Goal: Navigation & Orientation: Find specific page/section

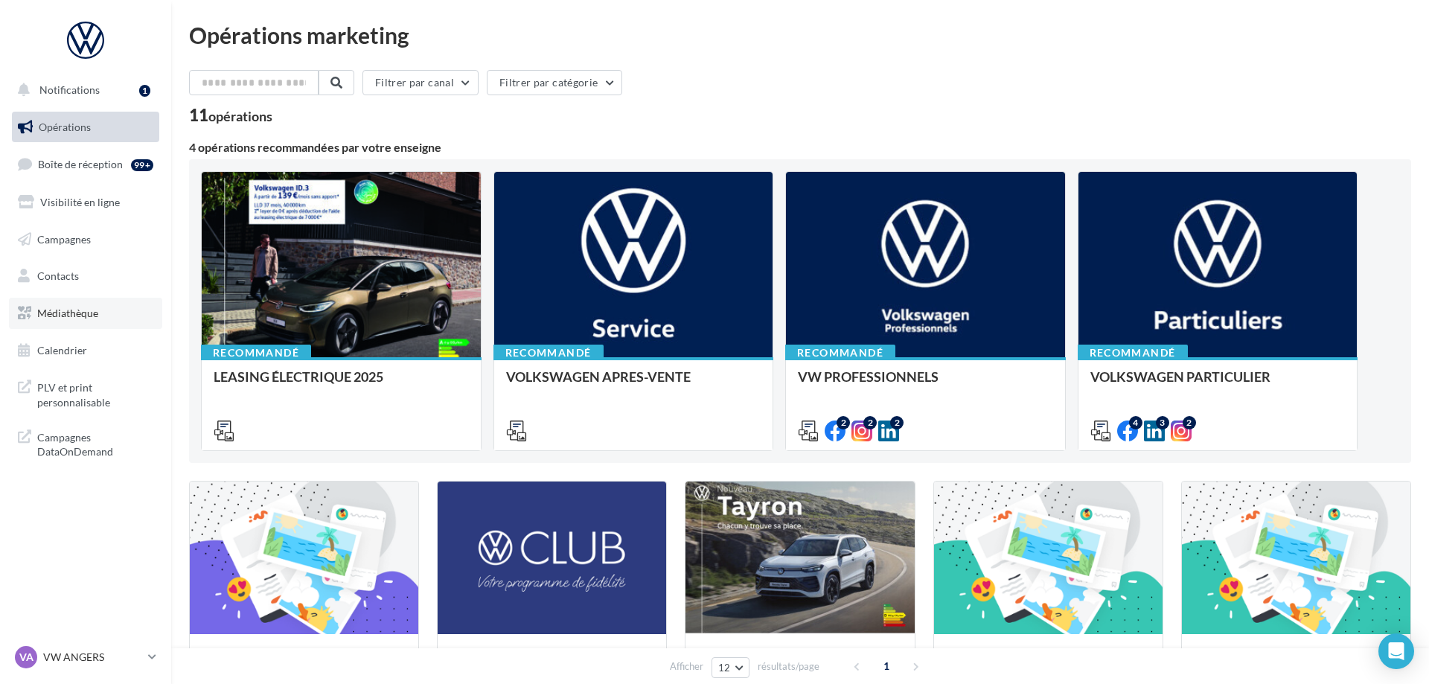
click at [66, 325] on link "Médiathèque" at bounding box center [85, 313] width 153 height 31
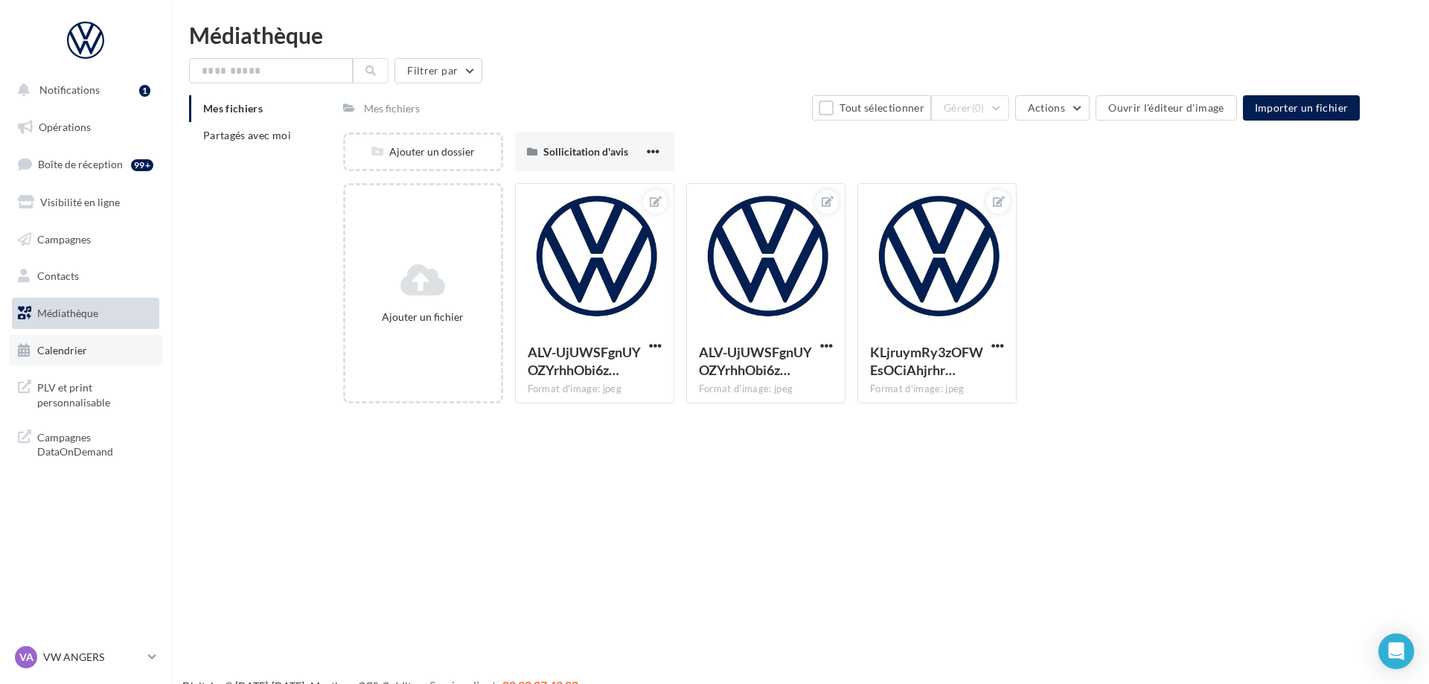
click at [108, 359] on link "Calendrier" at bounding box center [85, 350] width 153 height 31
click at [260, 135] on span "Partagés avec moi" at bounding box center [247, 135] width 88 height 13
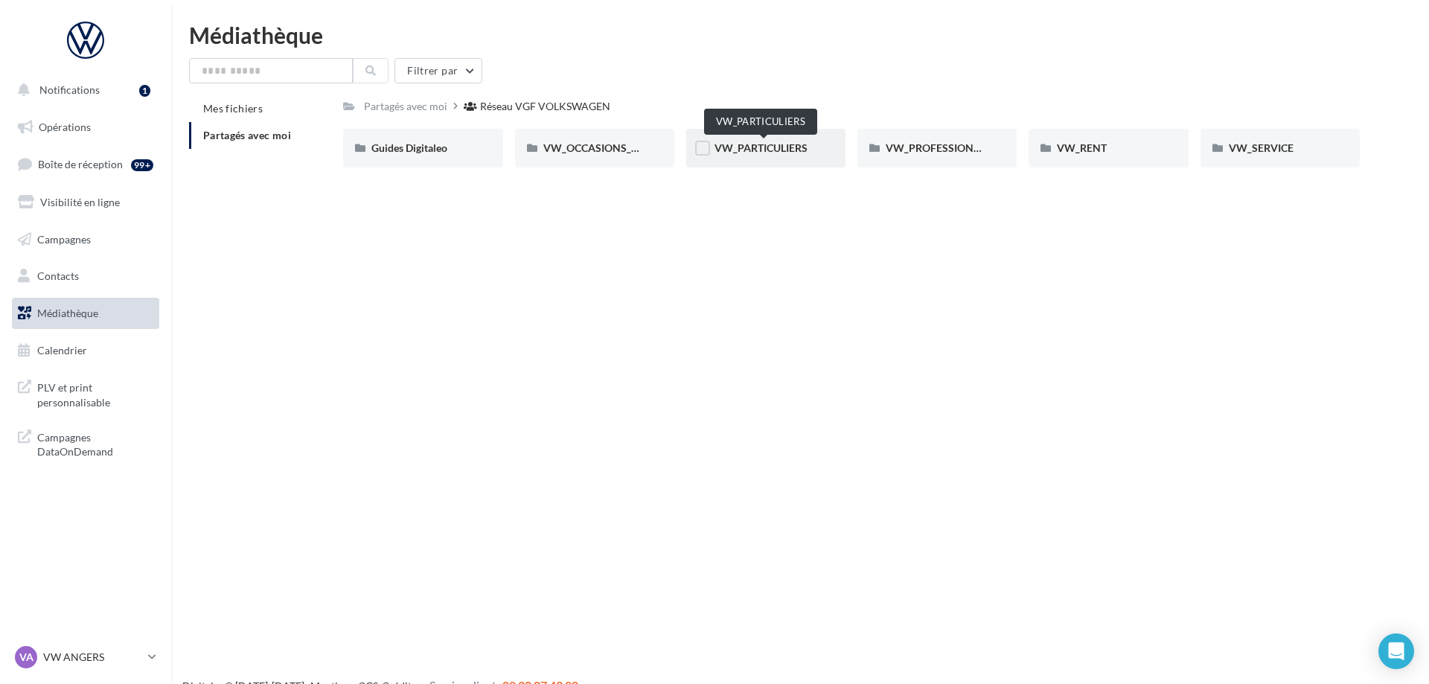
click at [767, 153] on span "VW_PARTICULIERS" at bounding box center [761, 147] width 93 height 13
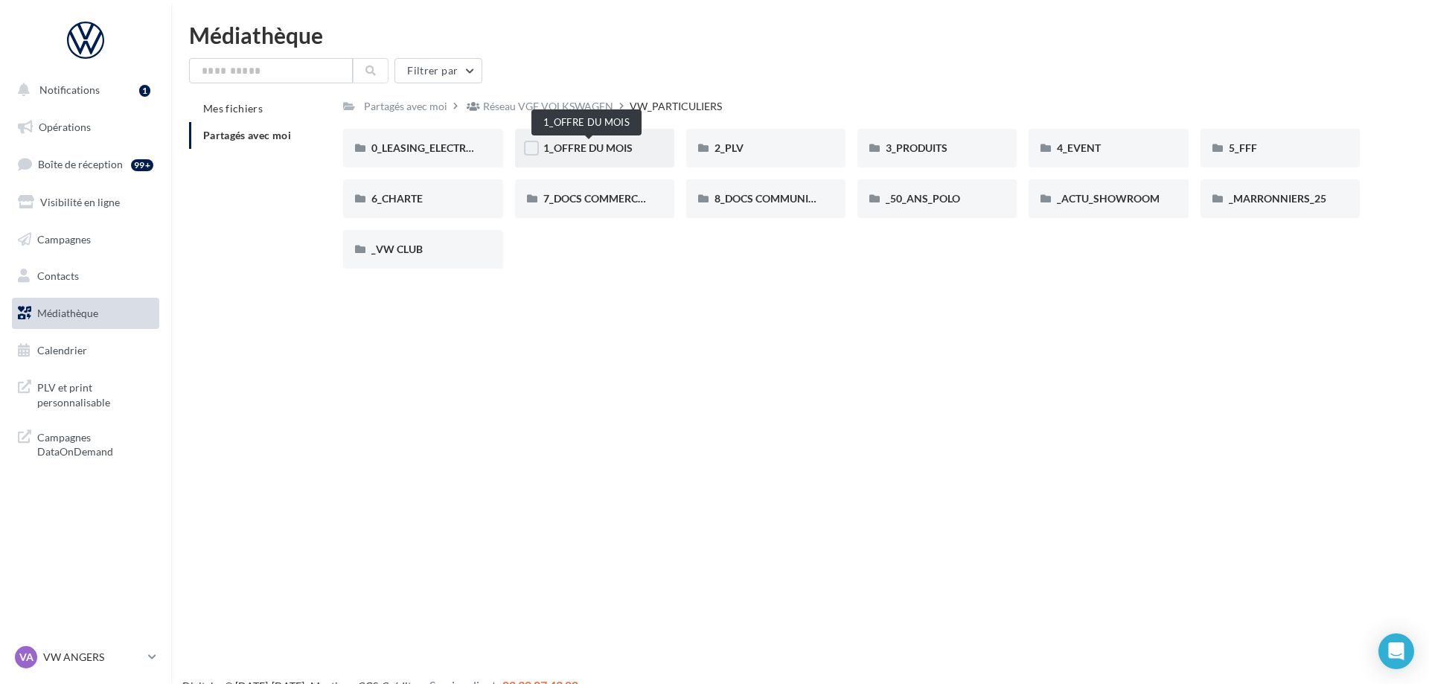
click at [607, 153] on span "1_OFFRE DU MOIS" at bounding box center [587, 147] width 89 height 13
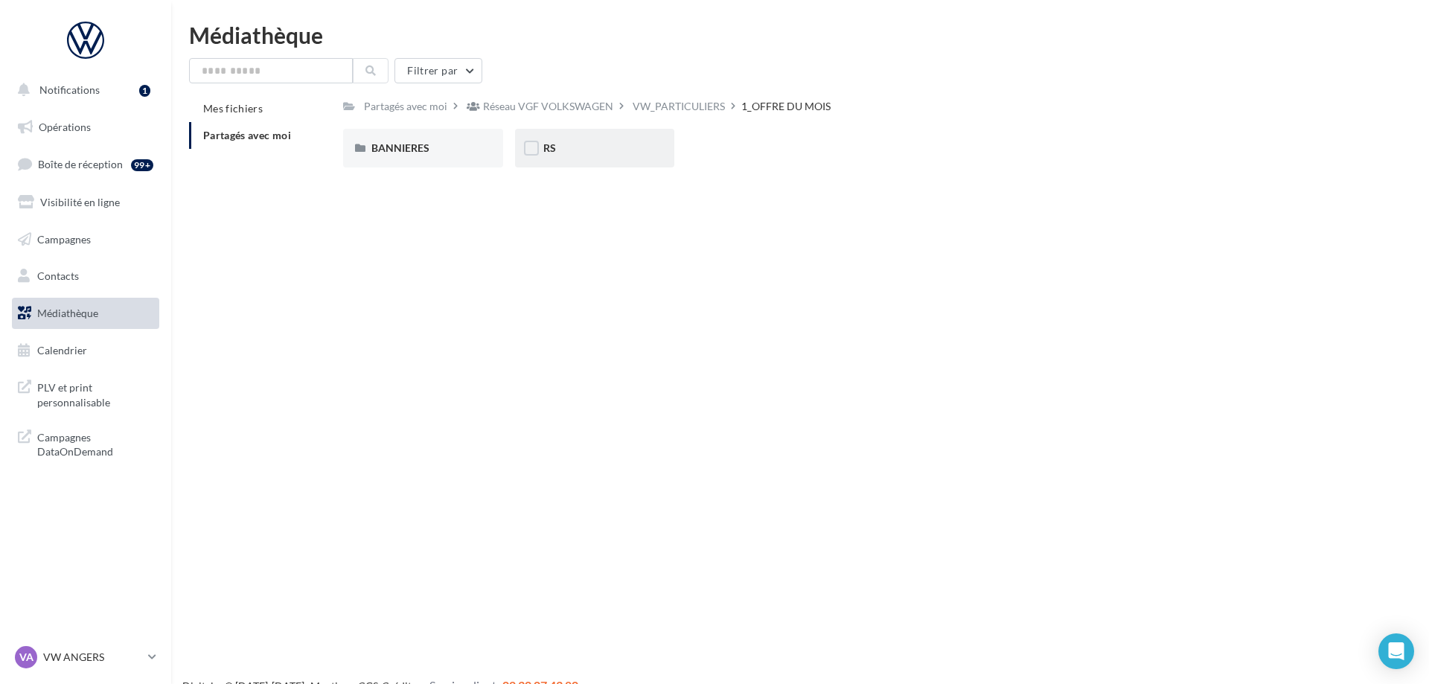
click at [582, 153] on div "RS" at bounding box center [594, 148] width 103 height 15
click at [451, 152] on div "AVEC [PERSON_NAME]" at bounding box center [422, 148] width 103 height 15
click at [403, 150] on div "ID.3" at bounding box center [422, 148] width 103 height 15
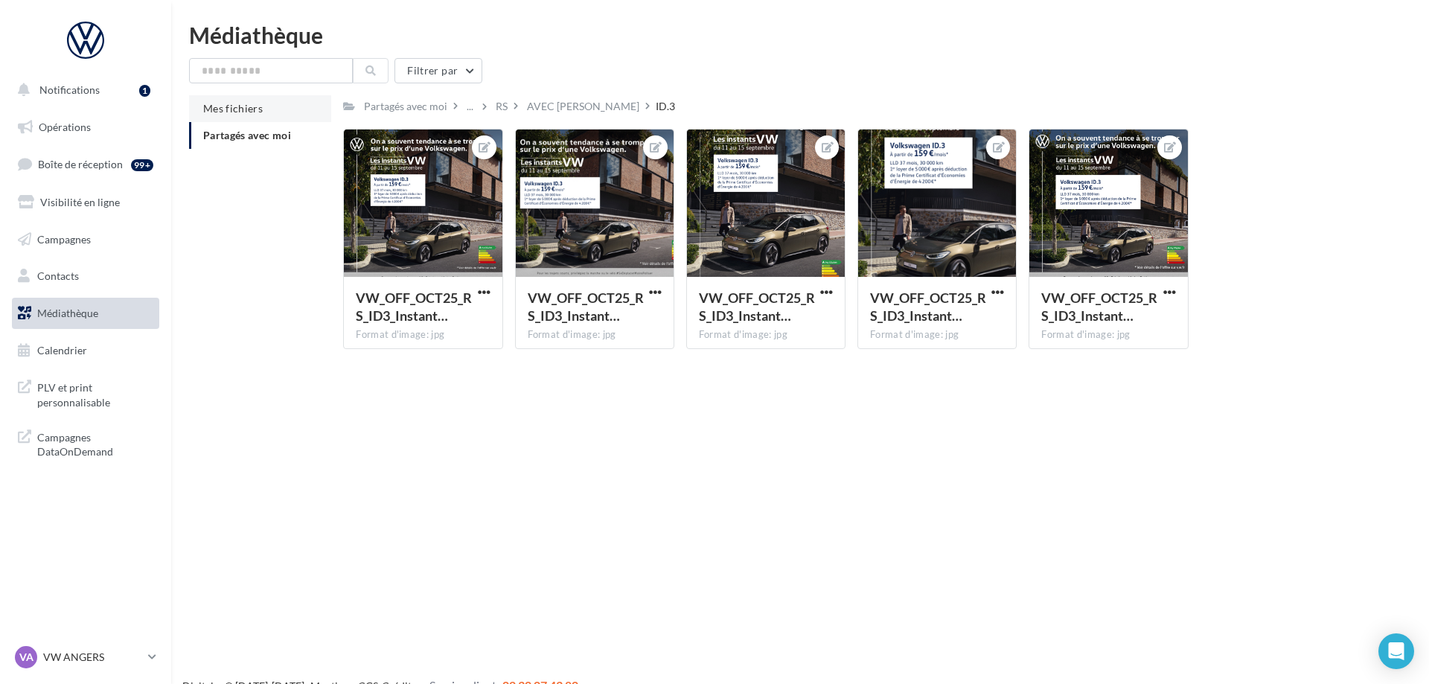
click at [258, 109] on span "Mes fichiers" at bounding box center [233, 108] width 60 height 13
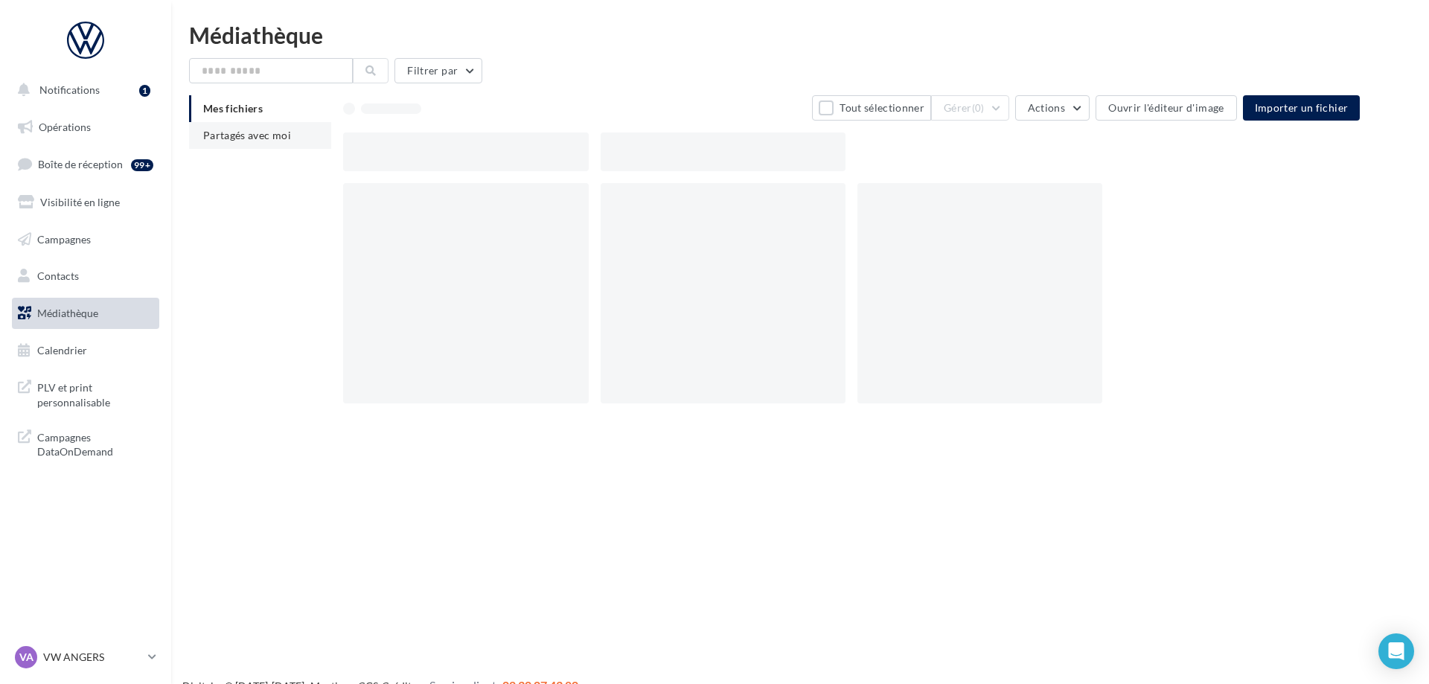
click at [267, 134] on span "Partagés avec moi" at bounding box center [247, 135] width 88 height 13
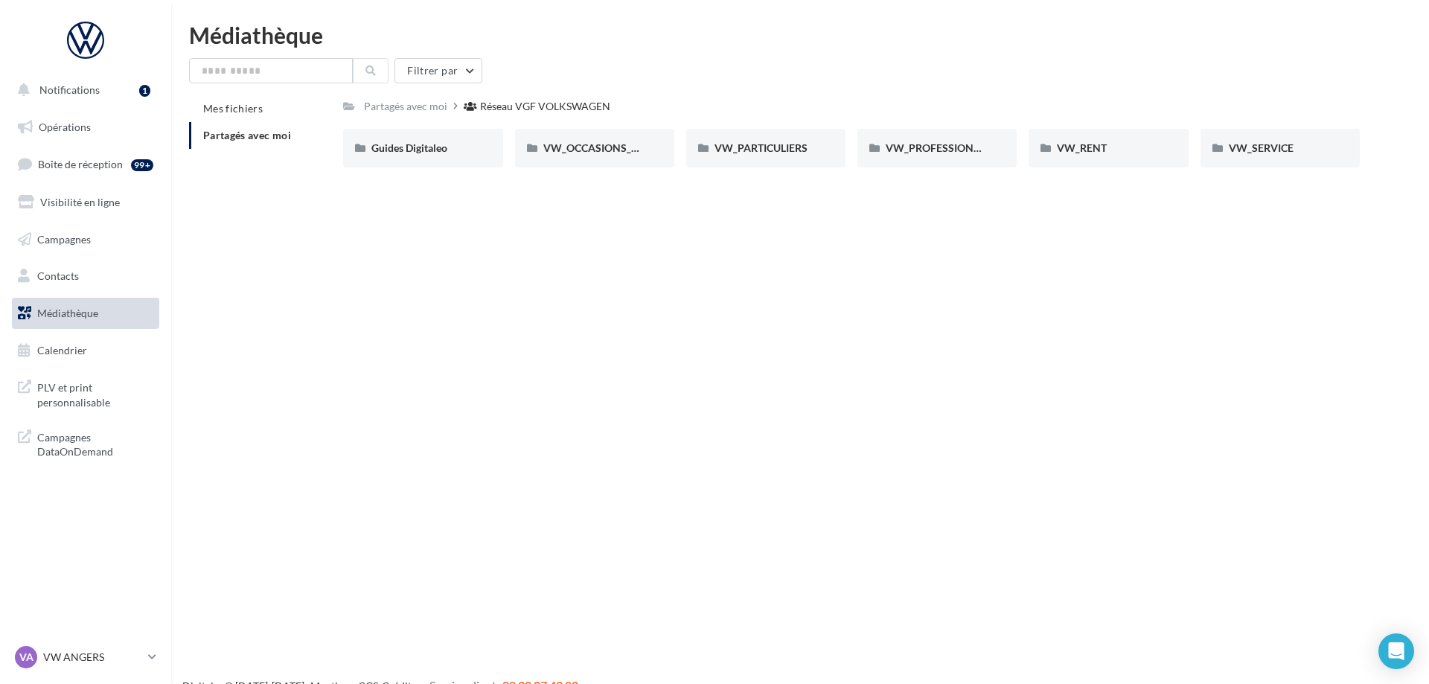
click at [536, 374] on div "Notifications 1 Opérations Boîte de réception 99+ Visibilité en ligne Campagnes…" at bounding box center [714, 366] width 1429 height 684
click at [814, 156] on div "VW_PARTICULIERS" at bounding box center [765, 148] width 159 height 39
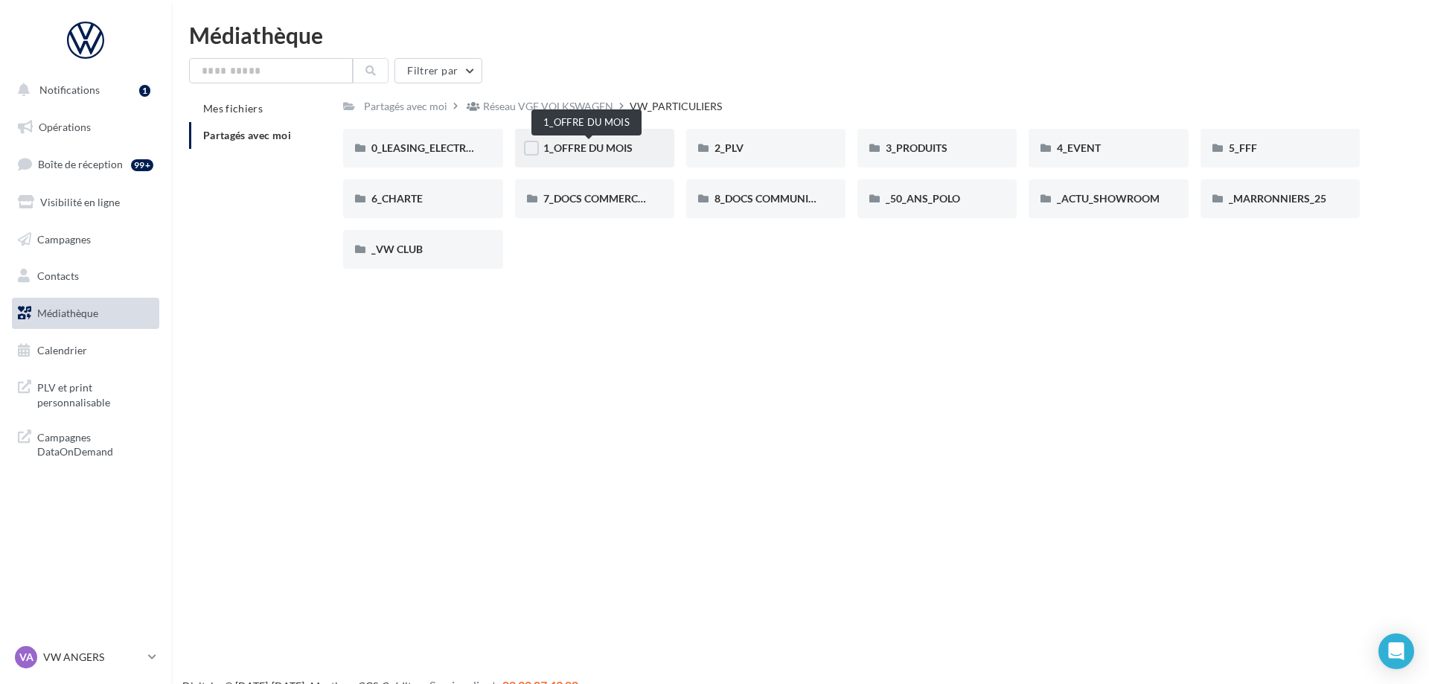
click at [581, 152] on span "1_OFFRE DU MOIS" at bounding box center [587, 147] width 89 height 13
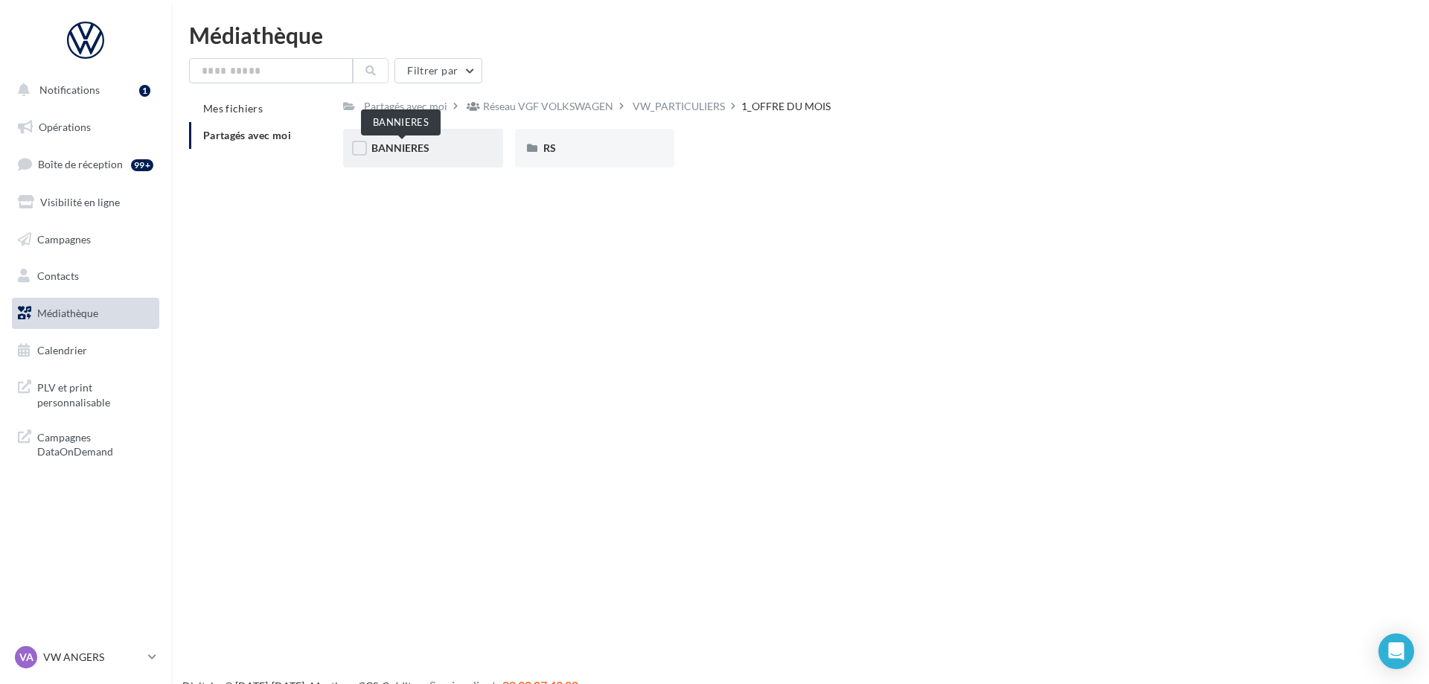
click at [420, 153] on span "BANNIERES" at bounding box center [400, 147] width 58 height 13
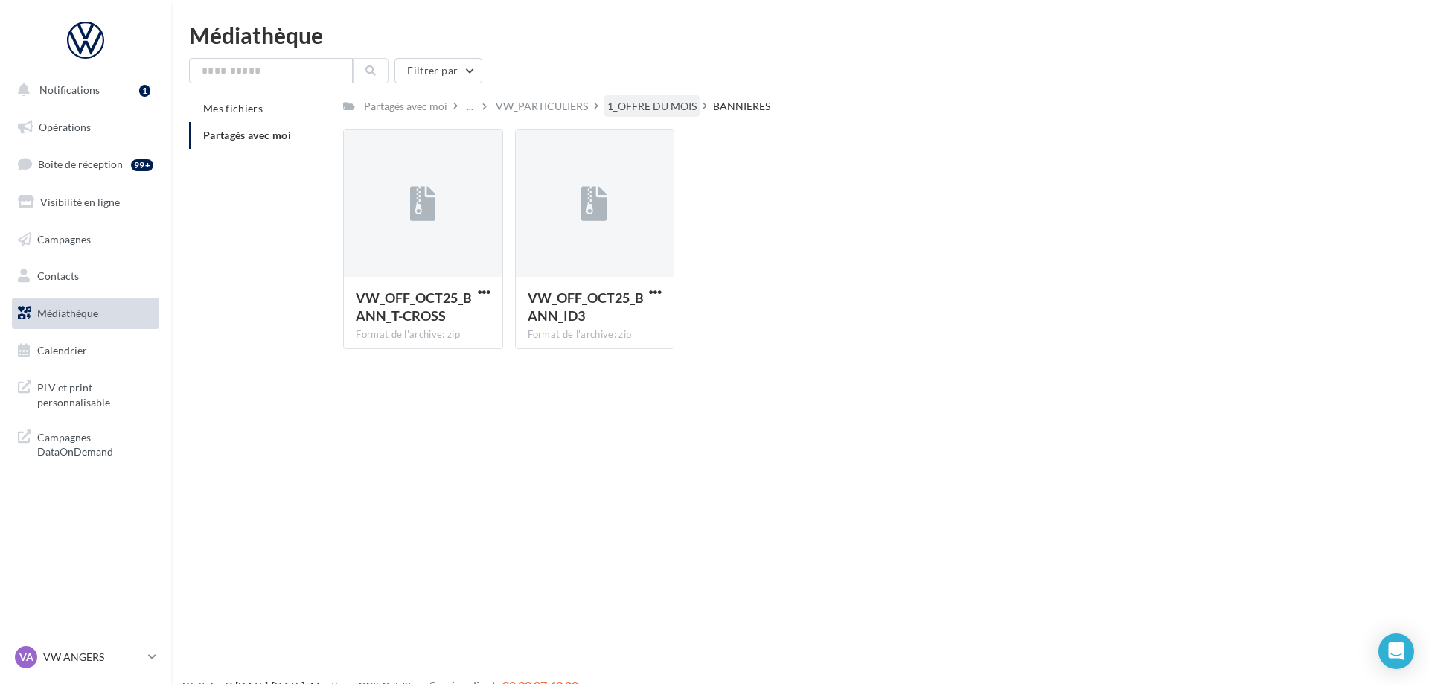
click at [625, 106] on div "1_OFFRE DU MOIS" at bounding box center [651, 106] width 89 height 15
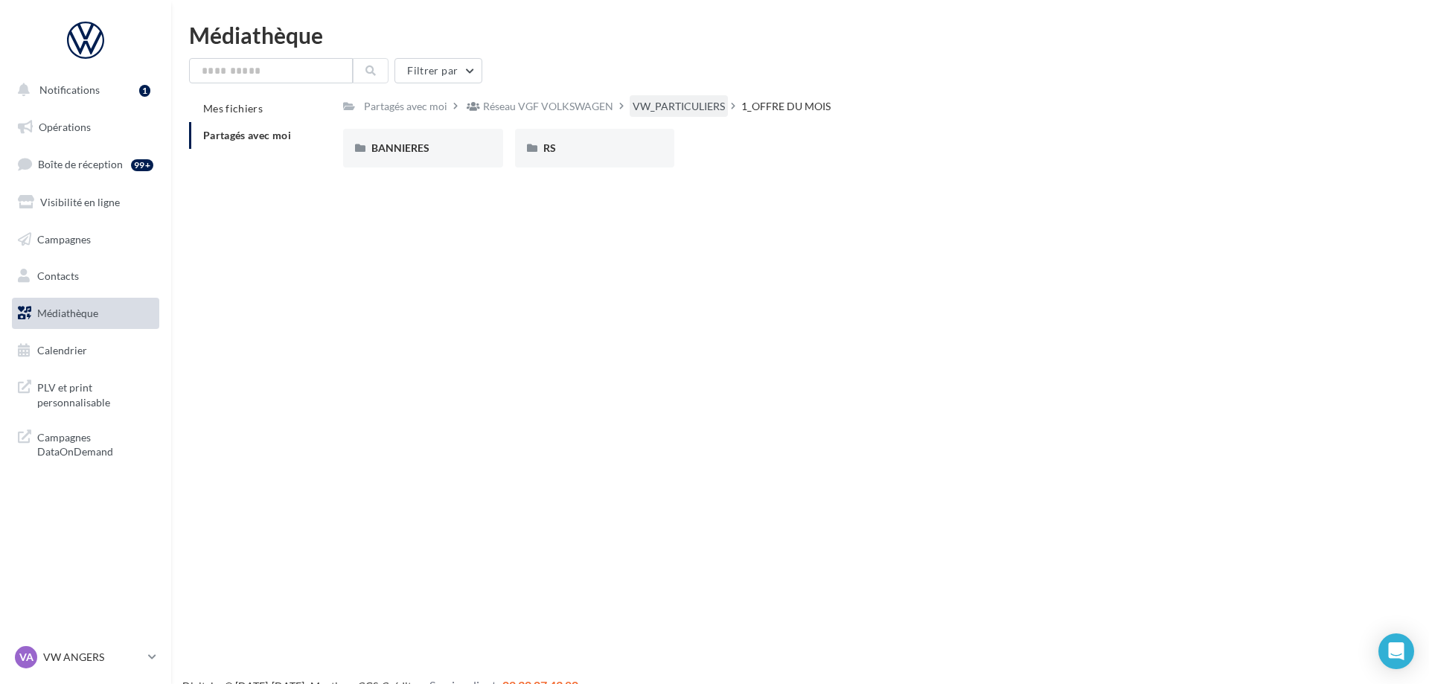
click at [682, 111] on div "VW_PARTICULIERS" at bounding box center [679, 106] width 92 height 15
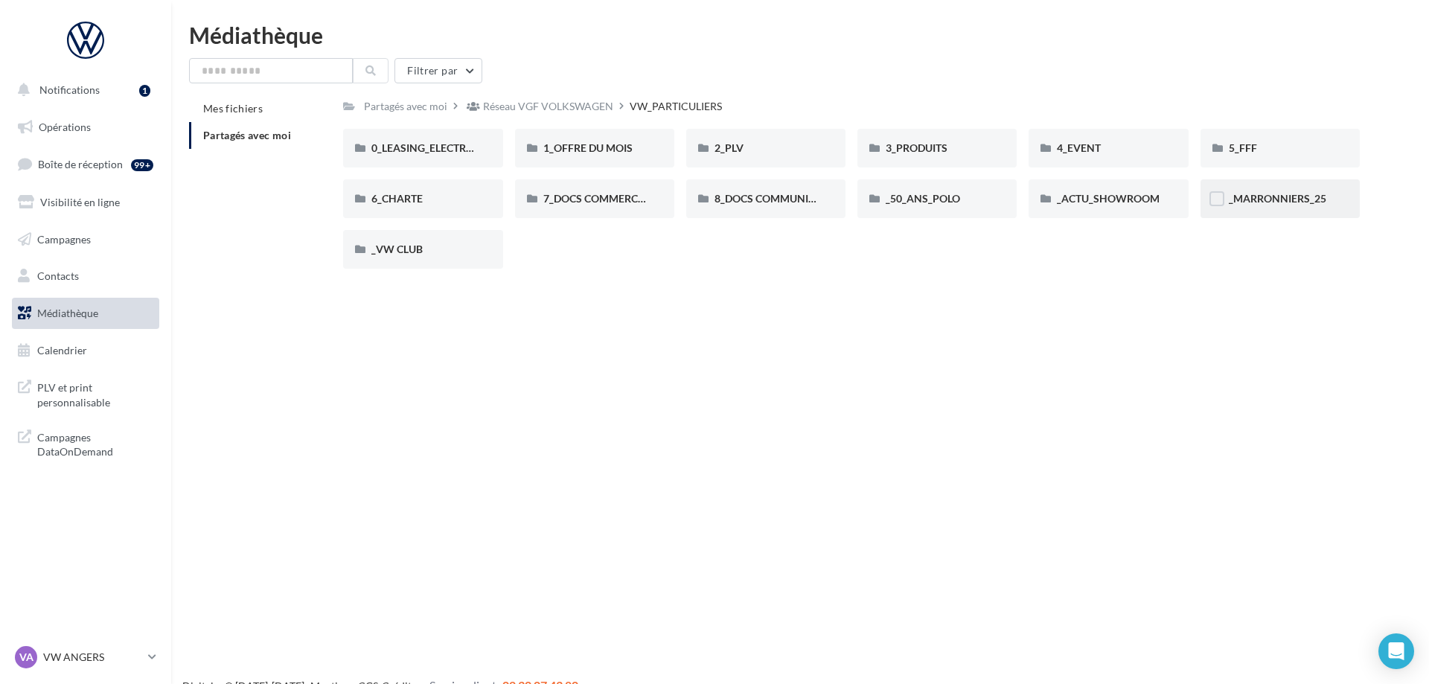
click at [1259, 193] on div "_MARRONNIERS_25" at bounding box center [1280, 198] width 103 height 15
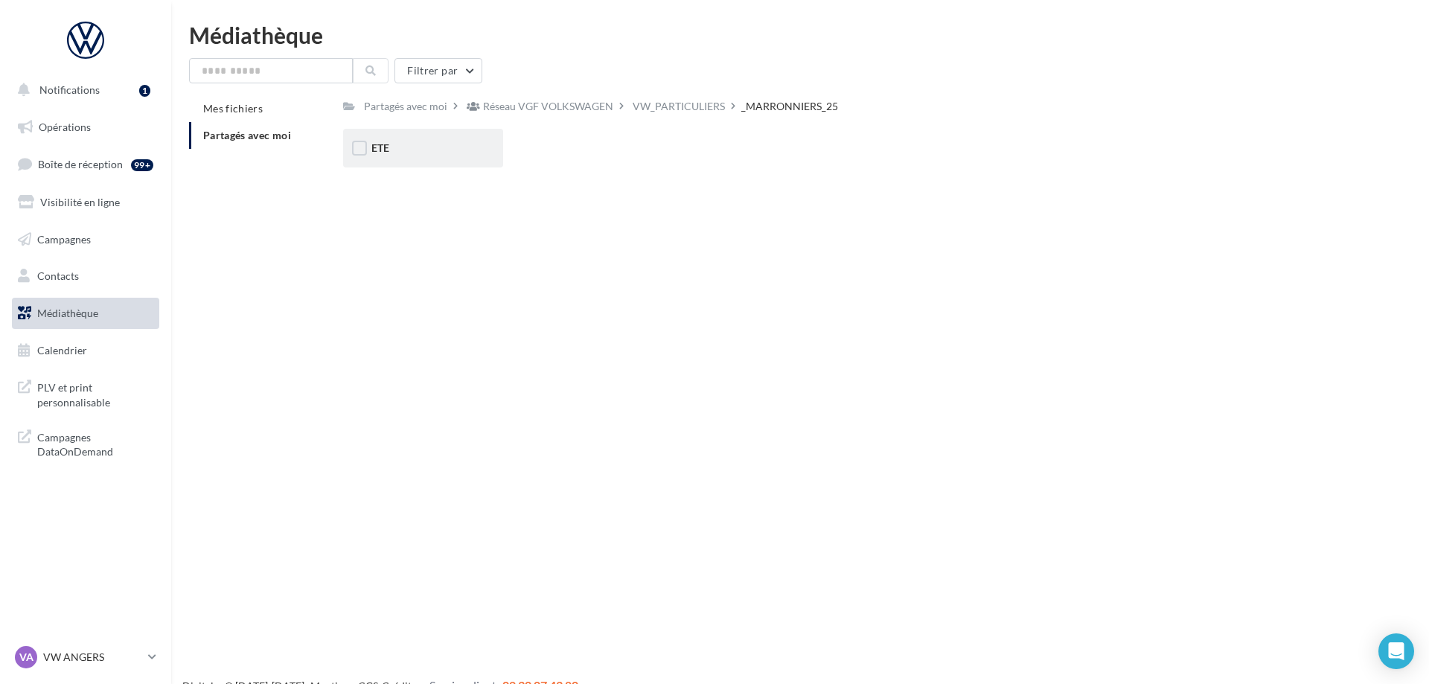
click at [412, 133] on div "ETE" at bounding box center [422, 148] width 159 height 39
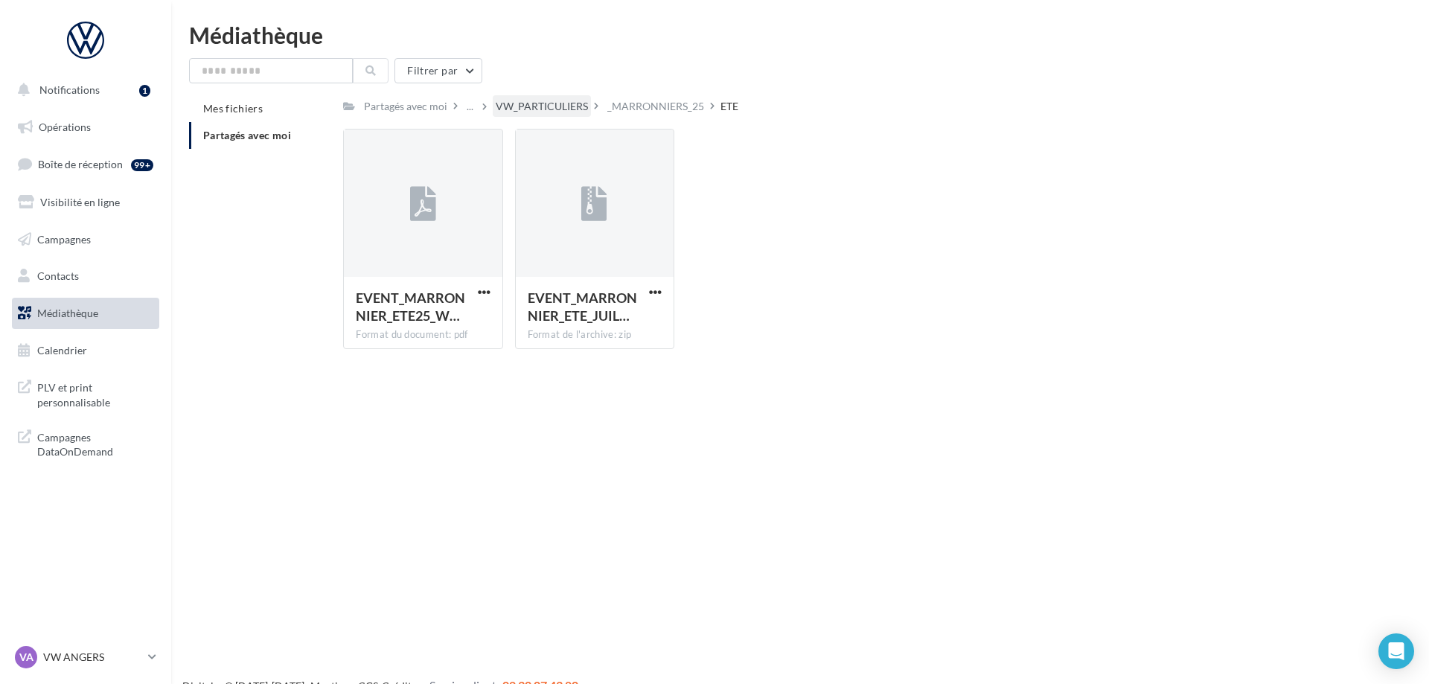
click at [537, 114] on div "VW_PARTICULIERS" at bounding box center [542, 106] width 92 height 15
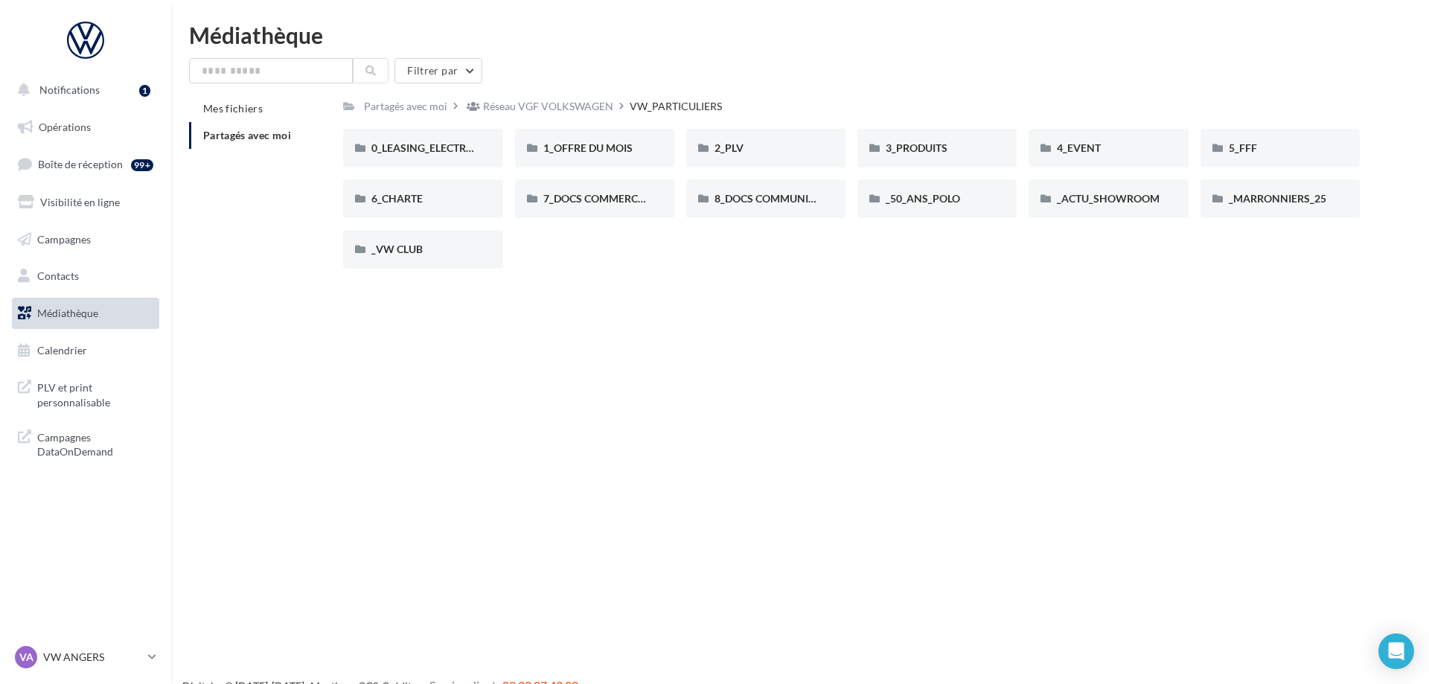
click at [226, 612] on div "Notifications 1 Opérations Boîte de réception 99+ Visibilité en ligne Campagnes…" at bounding box center [714, 366] width 1429 height 684
